Goal: Information Seeking & Learning: Learn about a topic

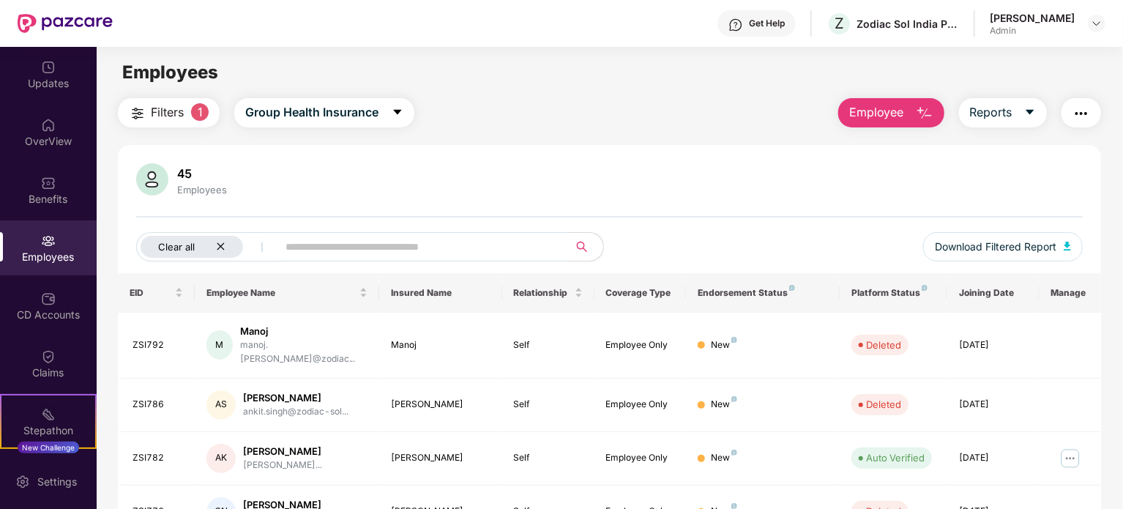
click at [222, 246] on icon "close" at bounding box center [221, 246] width 10 height 10
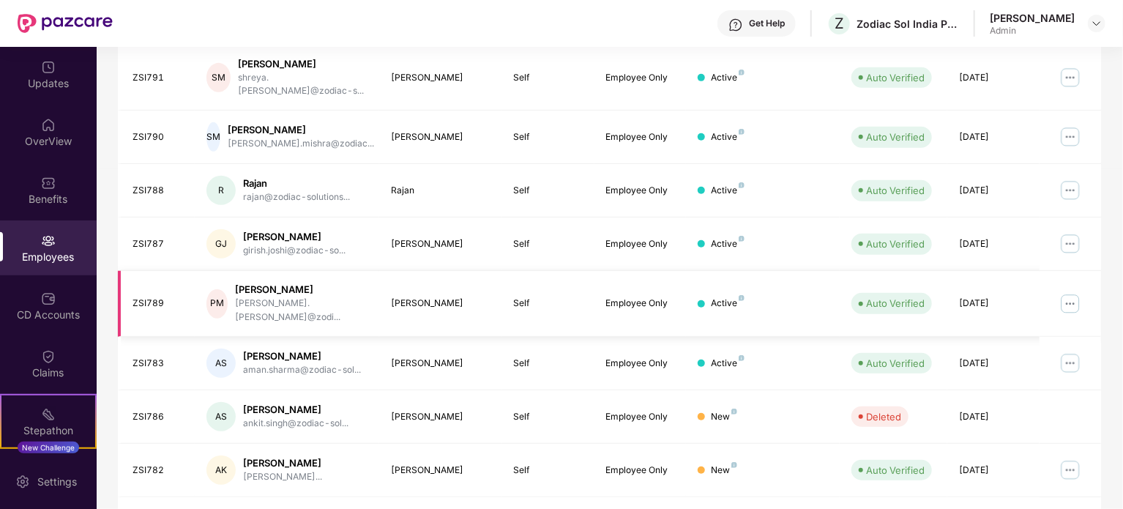
scroll to position [389, 0]
click at [473, 497] on div "EID Employee Name Insured Name Relationship Coverage Type Endorsement Status Pl…" at bounding box center [609, 215] width 983 height 663
click at [418, 490] on div "EID Employee Name Insured Name Relationship Coverage Type Endorsement Status Pl…" at bounding box center [609, 215] width 983 height 663
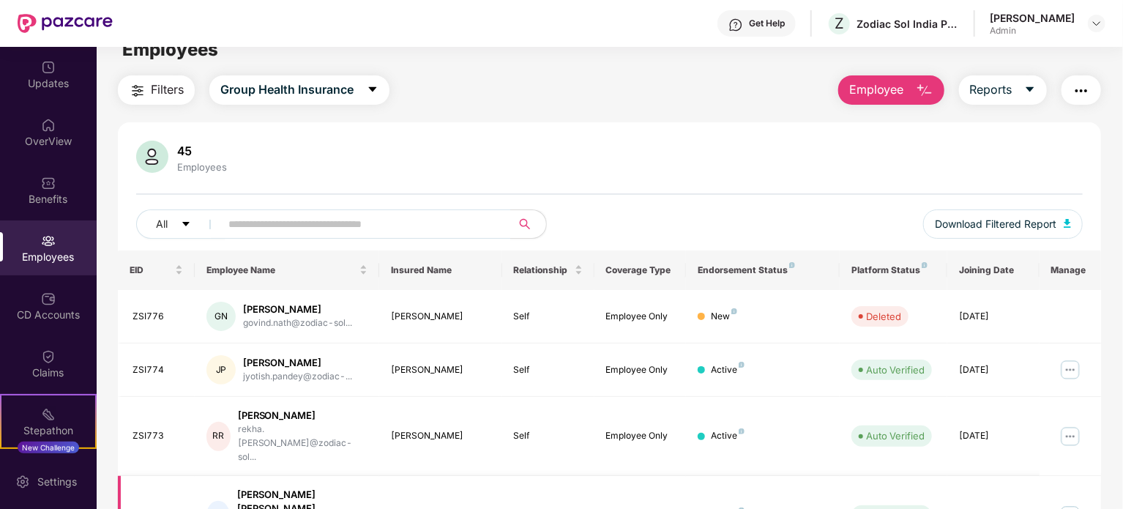
scroll to position [0, 0]
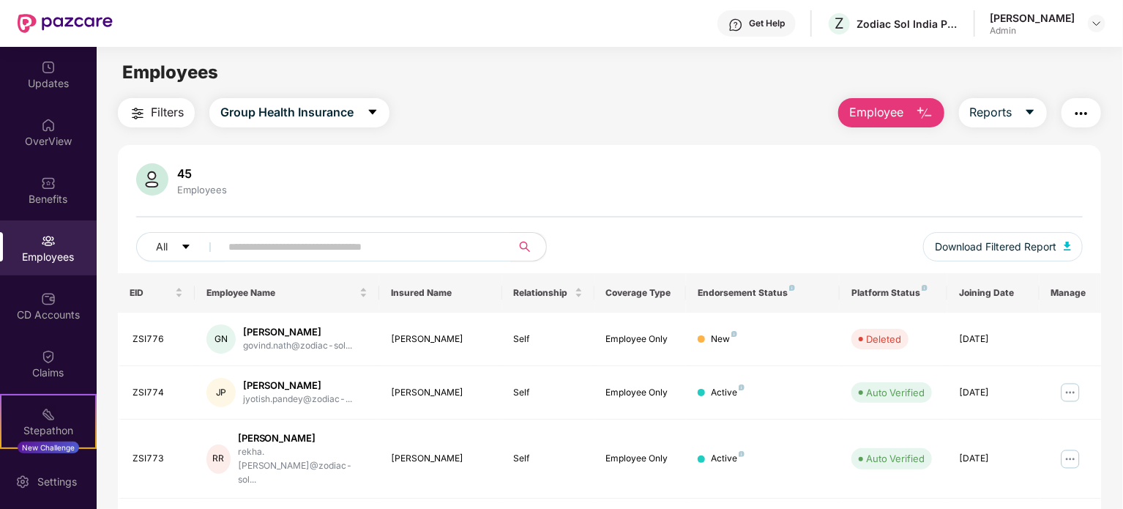
click at [1042, 19] on div "[PERSON_NAME]" at bounding box center [1031, 18] width 85 height 14
click at [1097, 22] on img at bounding box center [1096, 24] width 12 height 12
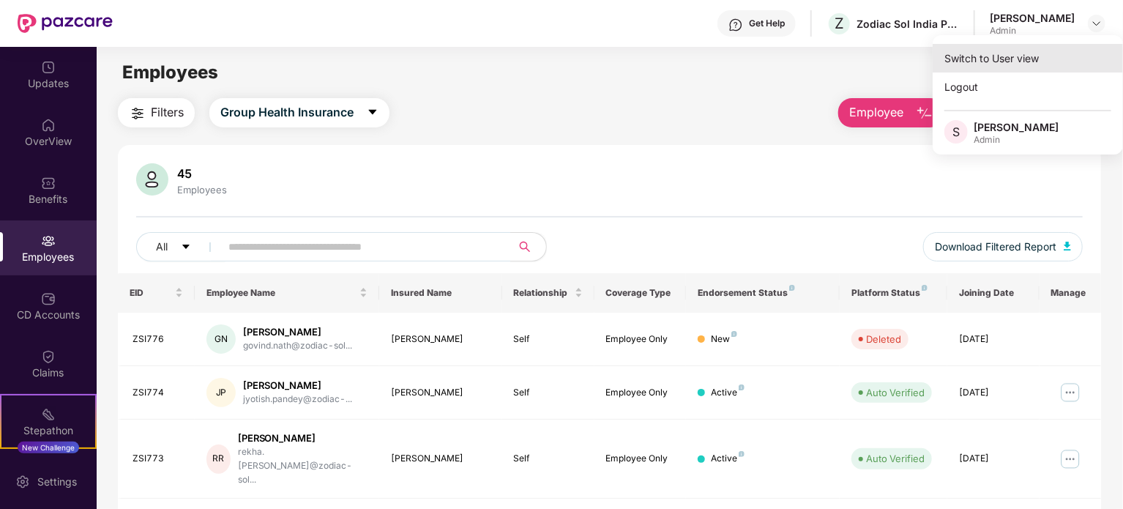
click at [981, 56] on div "Switch to User view" at bounding box center [1027, 58] width 190 height 29
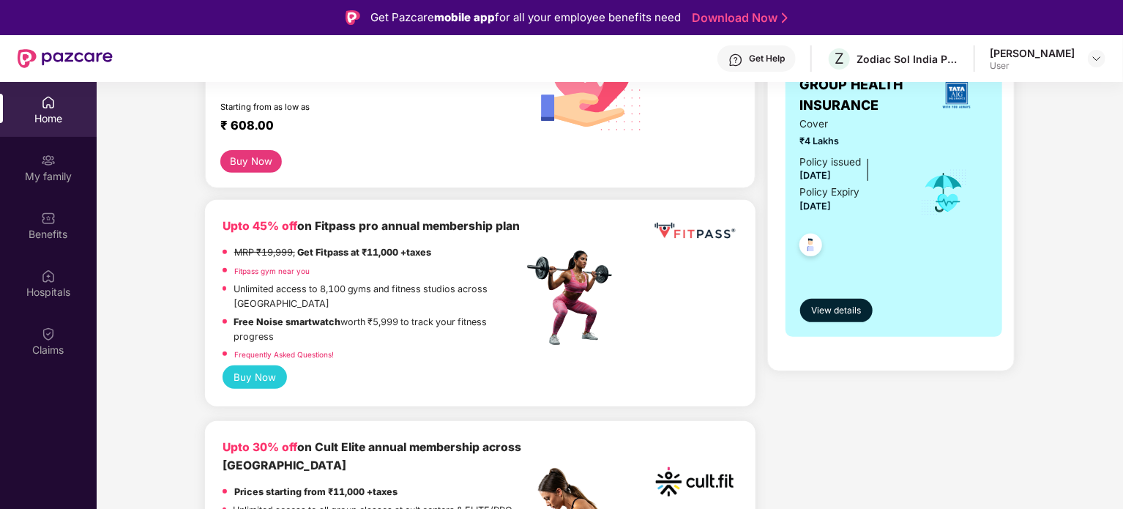
scroll to position [293, 0]
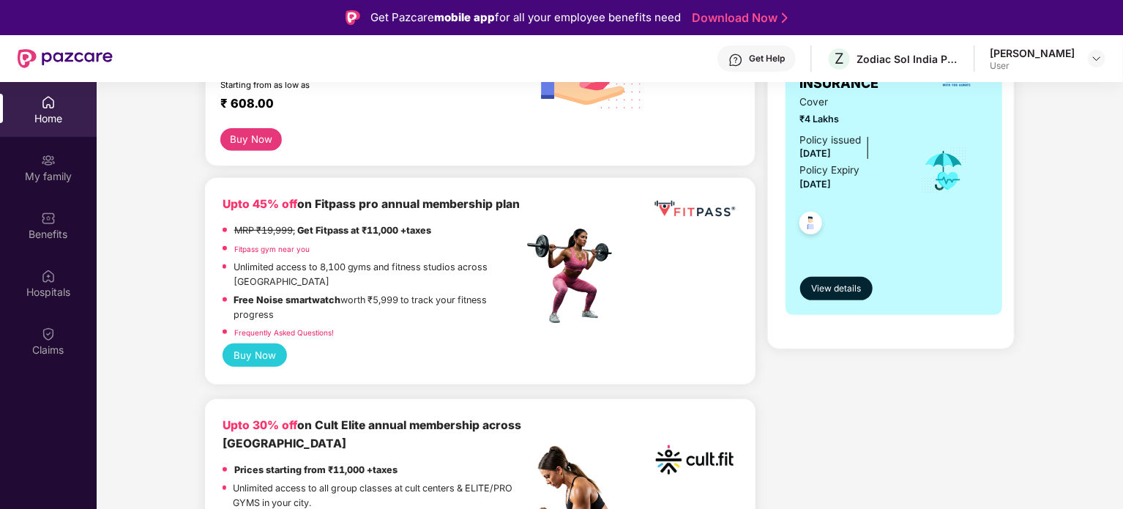
drag, startPoint x: 231, startPoint y: 204, endPoint x: 381, endPoint y: 230, distance: 152.9
click at [381, 214] on div "Upto 45% off on Fitpass pro annual membership plan" at bounding box center [372, 204] width 301 height 18
drag, startPoint x: 371, startPoint y: 247, endPoint x: 439, endPoint y: 247, distance: 68.1
click at [439, 241] on div "MRP ₹19,999, Get Fitpass at ₹11,000 +taxes" at bounding box center [372, 232] width 301 height 18
drag, startPoint x: 355, startPoint y: 298, endPoint x: 430, endPoint y: 310, distance: 76.3
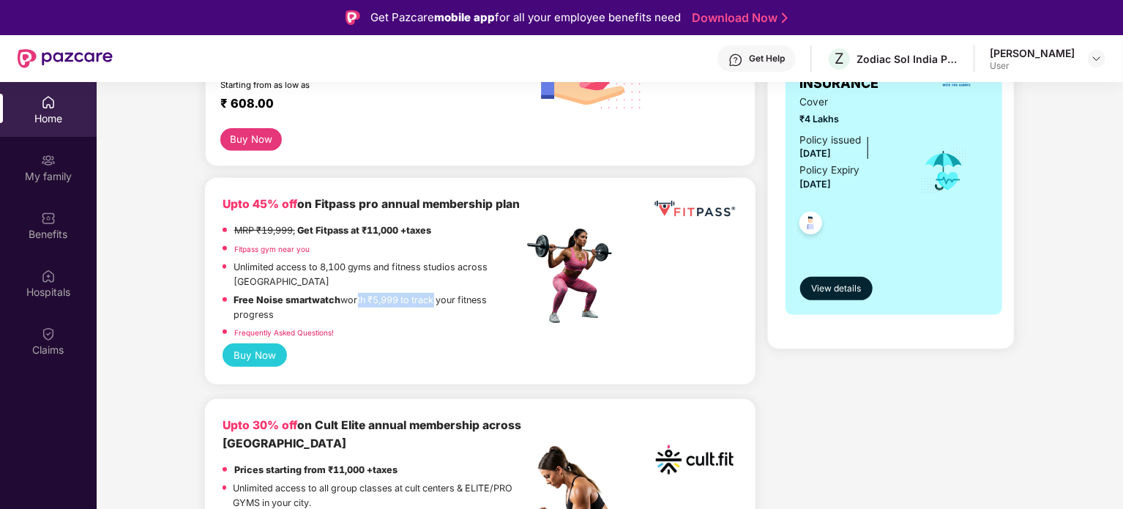
click at [430, 310] on p "Free Noise smartwatch worth ₹5,999 to track your fitness progress" at bounding box center [378, 307] width 289 height 29
drag, startPoint x: 229, startPoint y: 299, endPoint x: 473, endPoint y: 306, distance: 244.5
click at [473, 306] on div "Free Noise smartwatch worth ₹5,999 to track your fitness progress" at bounding box center [372, 309] width 301 height 33
drag, startPoint x: 319, startPoint y: 202, endPoint x: 362, endPoint y: 212, distance: 44.4
click at [362, 212] on div "Upto 45% off on Fitpass pro annual membership plan" at bounding box center [372, 204] width 301 height 18
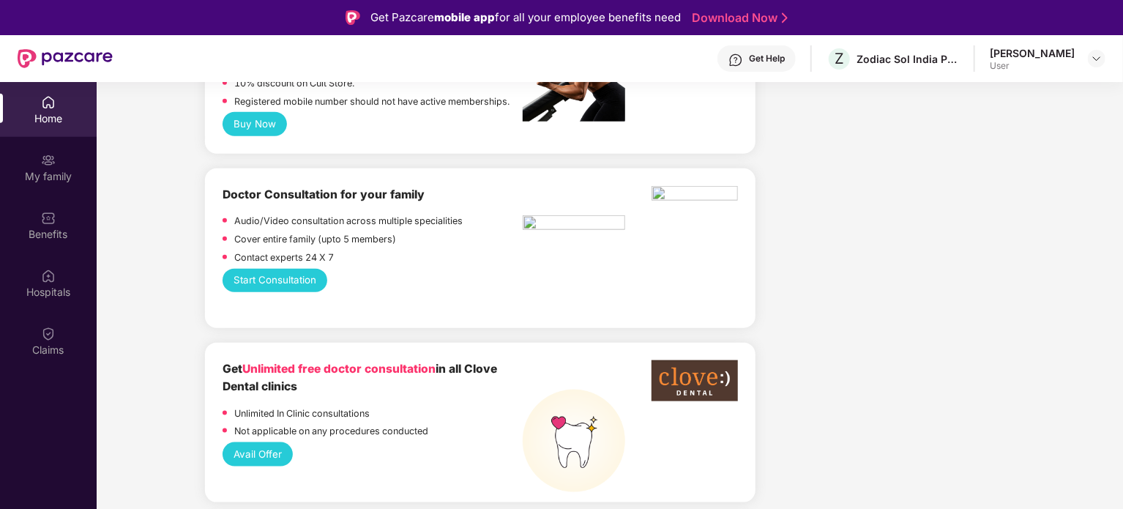
scroll to position [732, 0]
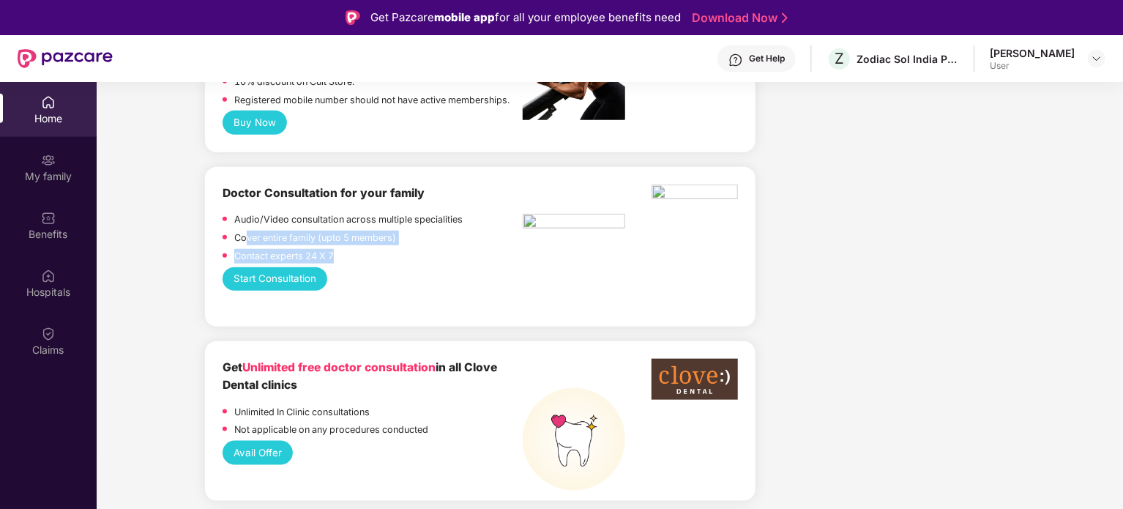
drag, startPoint x: 244, startPoint y: 245, endPoint x: 408, endPoint y: 264, distance: 164.3
click at [408, 264] on div "Audio/Video consultation across multiple specialities Cover entire family (upto…" at bounding box center [372, 239] width 301 height 54
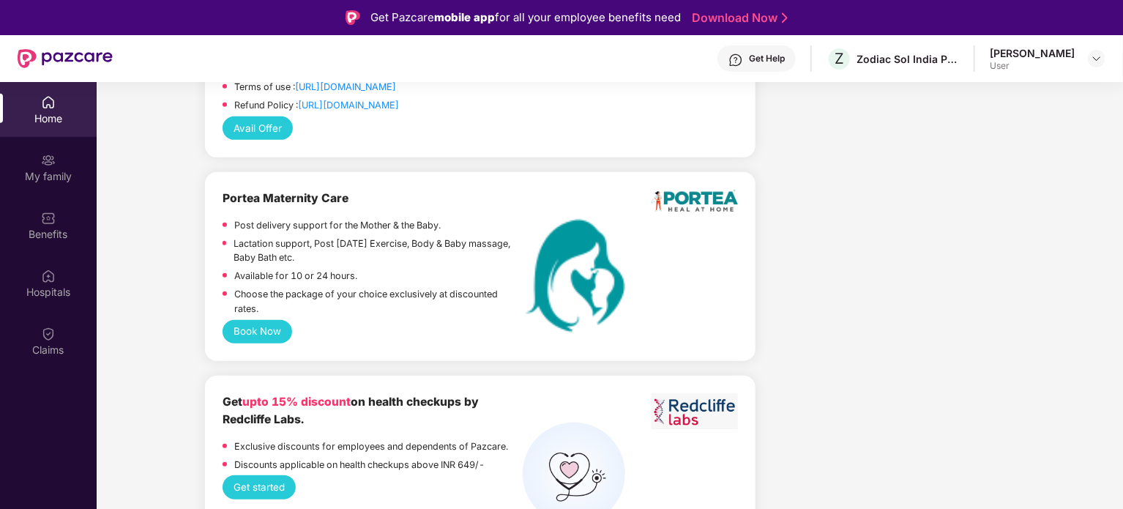
scroll to position [3366, 0]
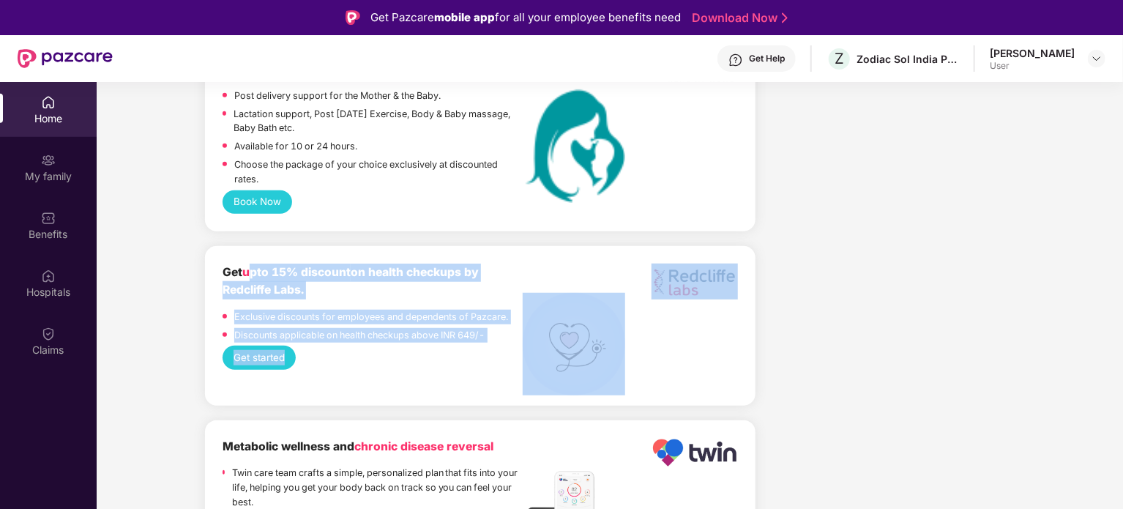
drag, startPoint x: 249, startPoint y: 277, endPoint x: 444, endPoint y: 344, distance: 206.7
click at [444, 344] on div "Get upto 15% discount on health checkups by Redcliffe Labs. Exclusive discounts…" at bounding box center [479, 325] width 515 height 124
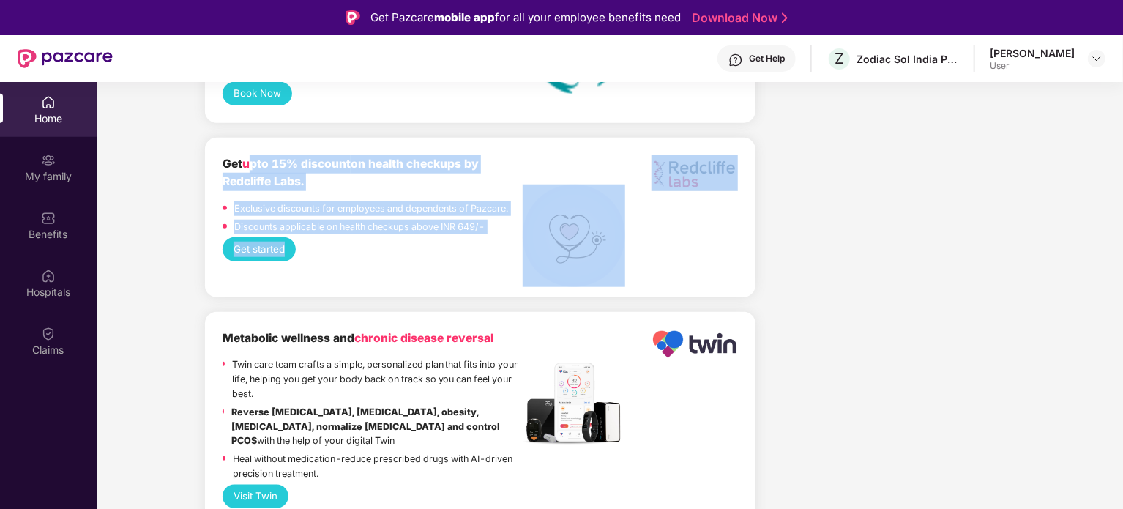
scroll to position [3439, 0]
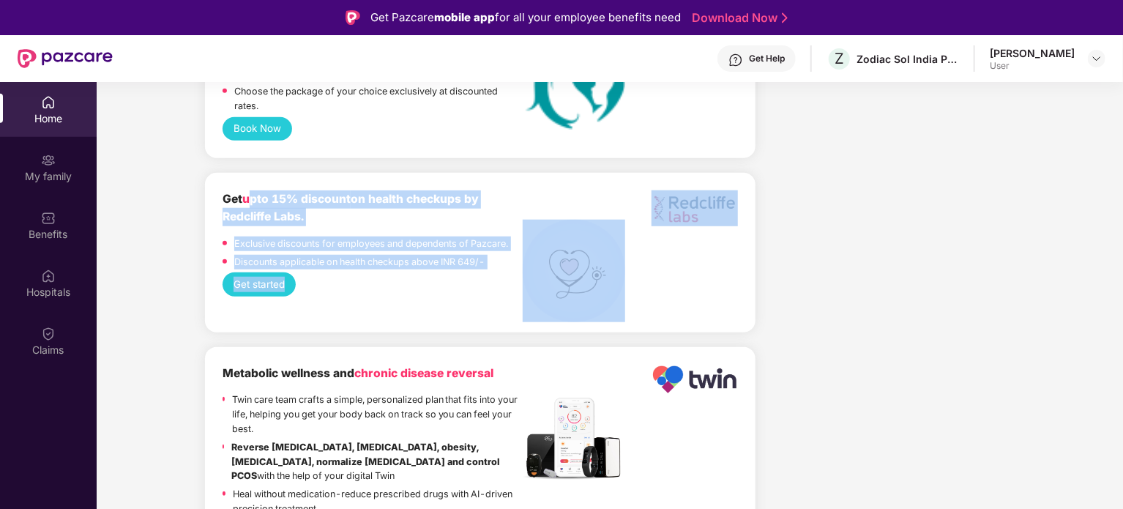
click at [405, 286] on div "Get started" at bounding box center [479, 283] width 515 height 23
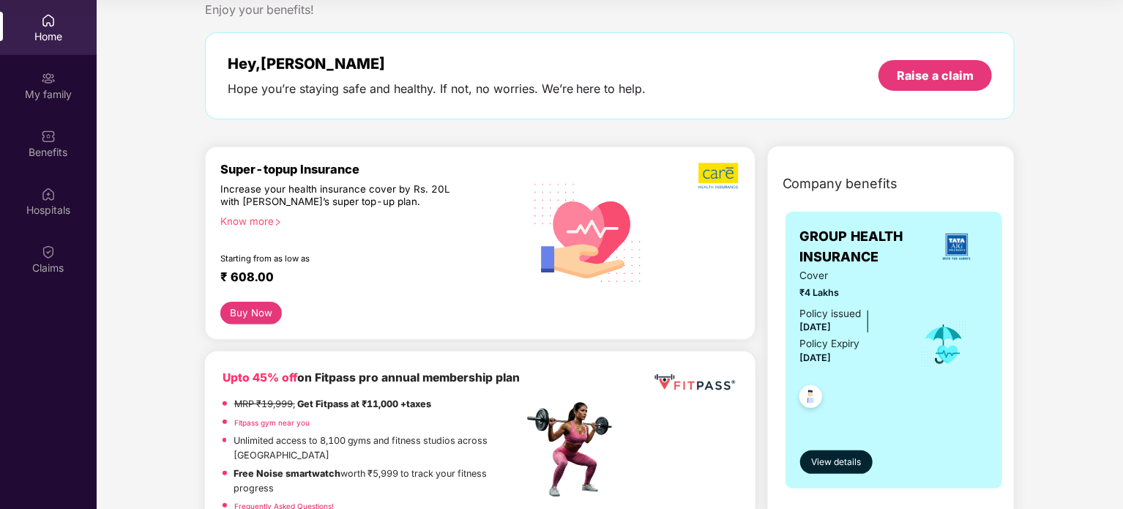
scroll to position [0, 0]
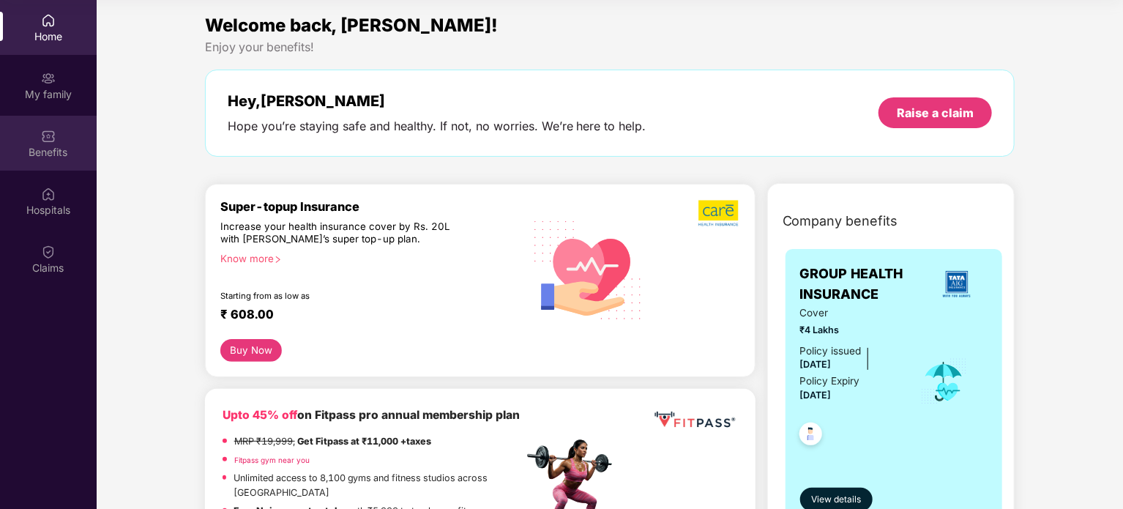
click at [56, 154] on div "Benefits" at bounding box center [48, 152] width 97 height 15
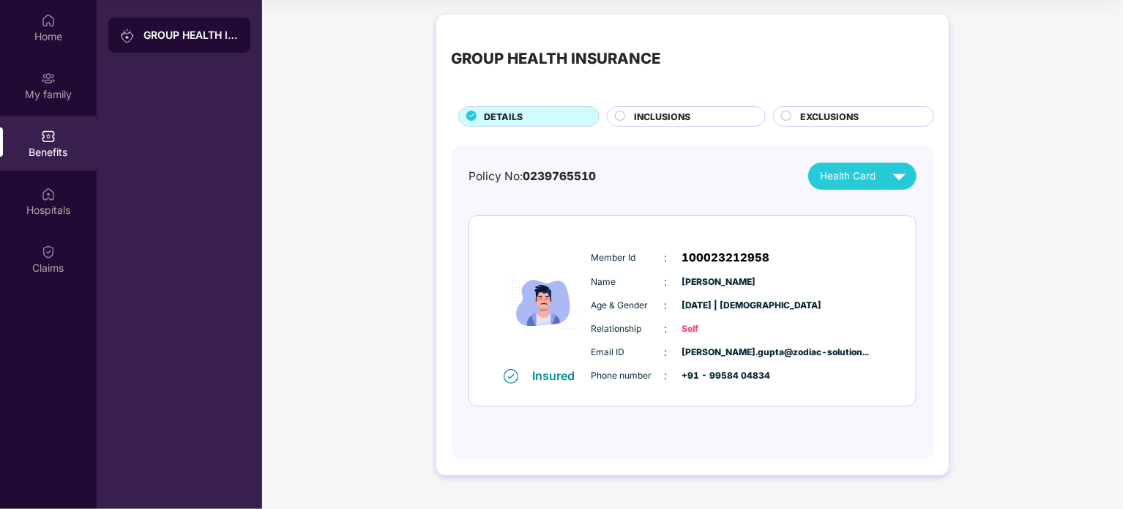
click at [655, 121] on span "INCLUSIONS" at bounding box center [662, 117] width 56 height 14
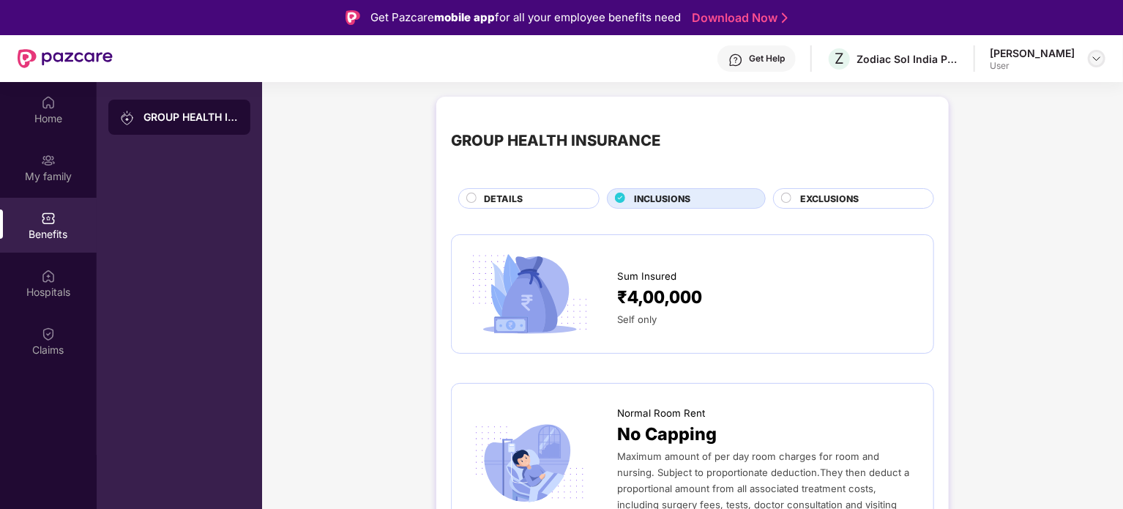
click at [1096, 64] on img at bounding box center [1096, 59] width 12 height 12
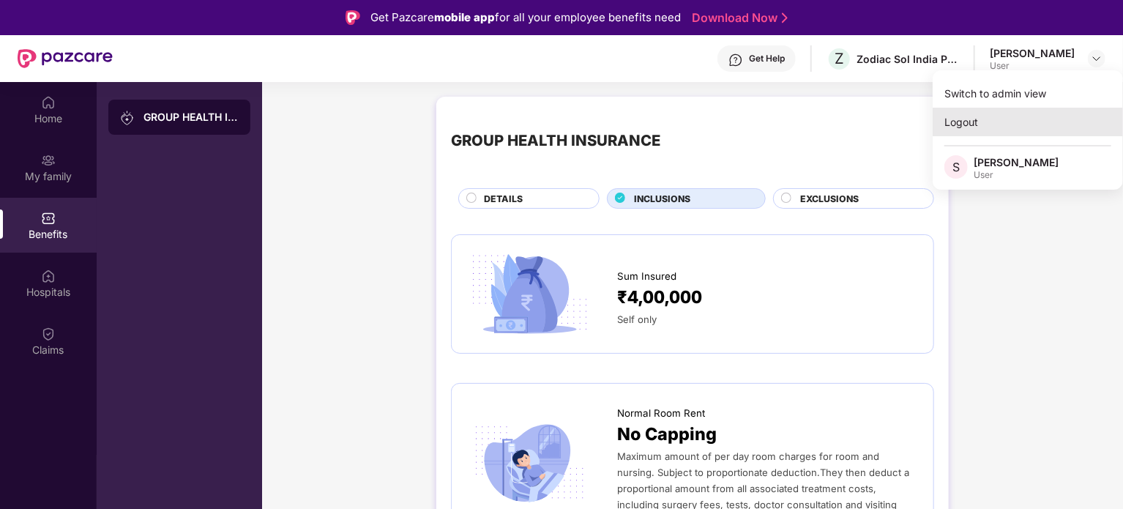
click at [972, 122] on div "Logout" at bounding box center [1027, 122] width 190 height 29
